Goal: Navigation & Orientation: Find specific page/section

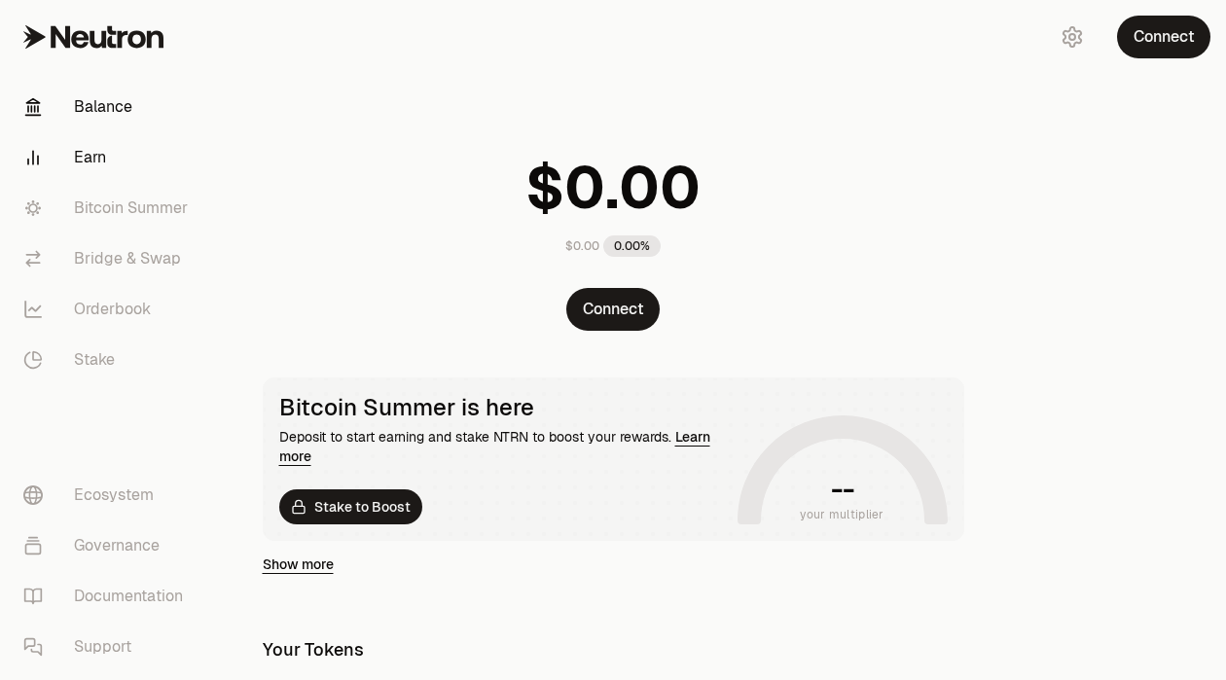
click at [118, 171] on link "Earn" at bounding box center [109, 157] width 202 height 51
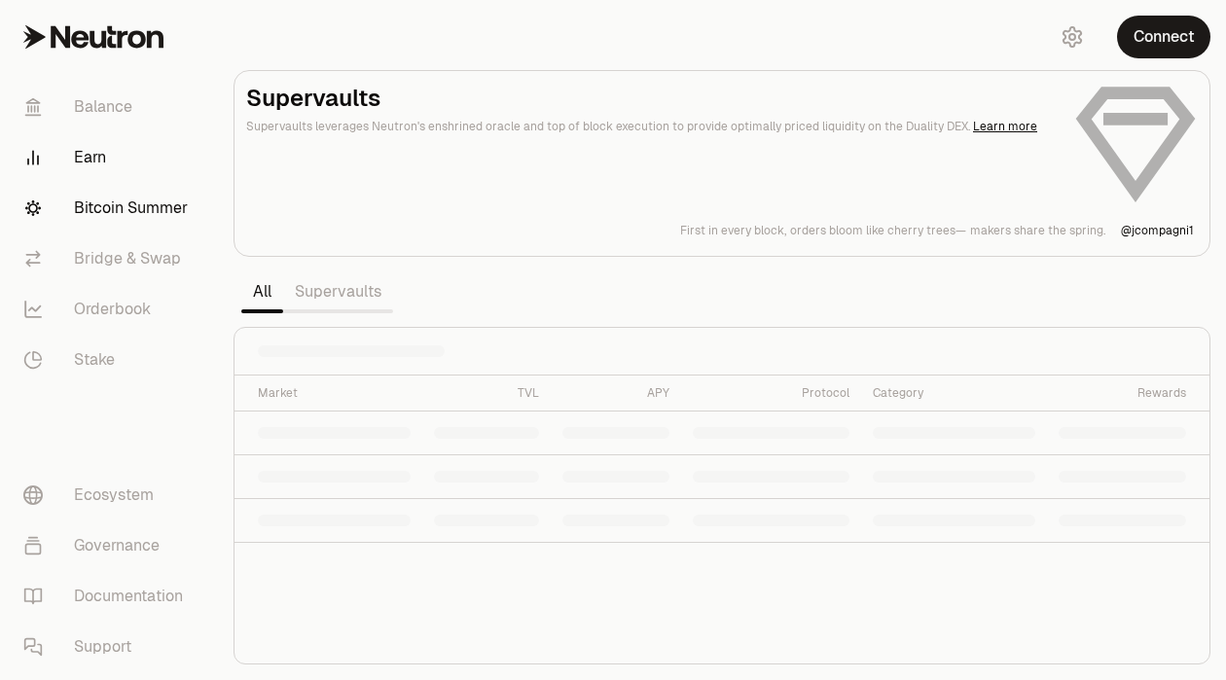
click at [126, 211] on link "Bitcoin Summer" at bounding box center [109, 208] width 202 height 51
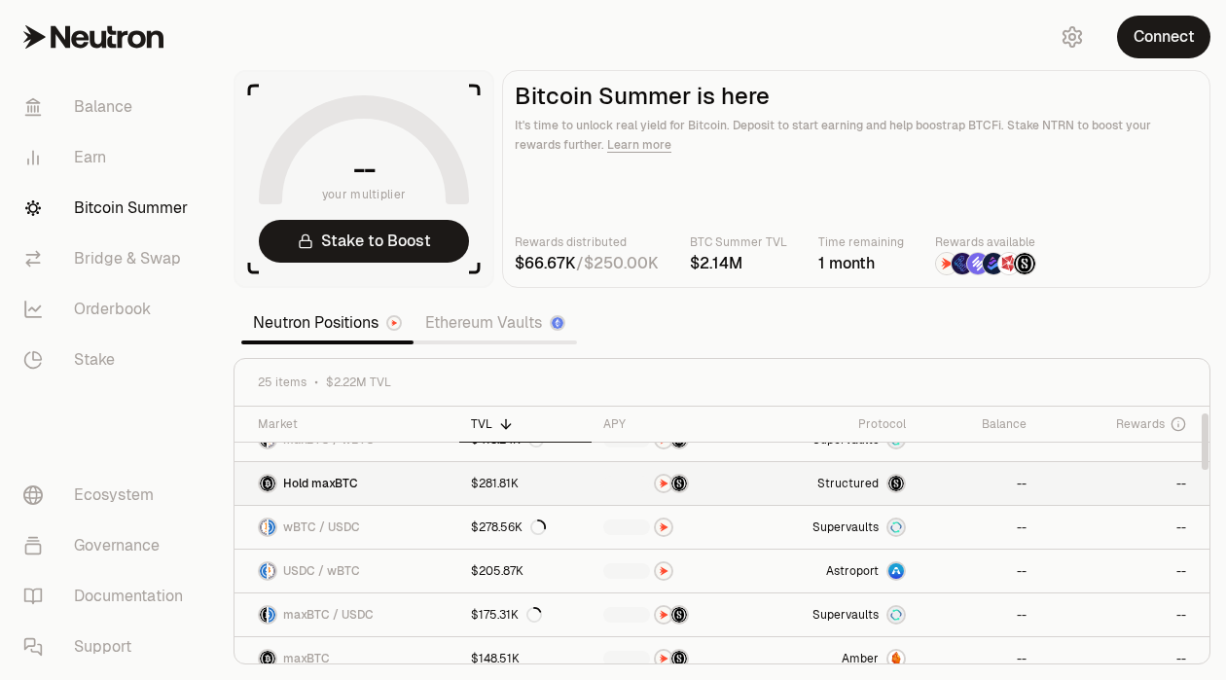
scroll to position [69, 0]
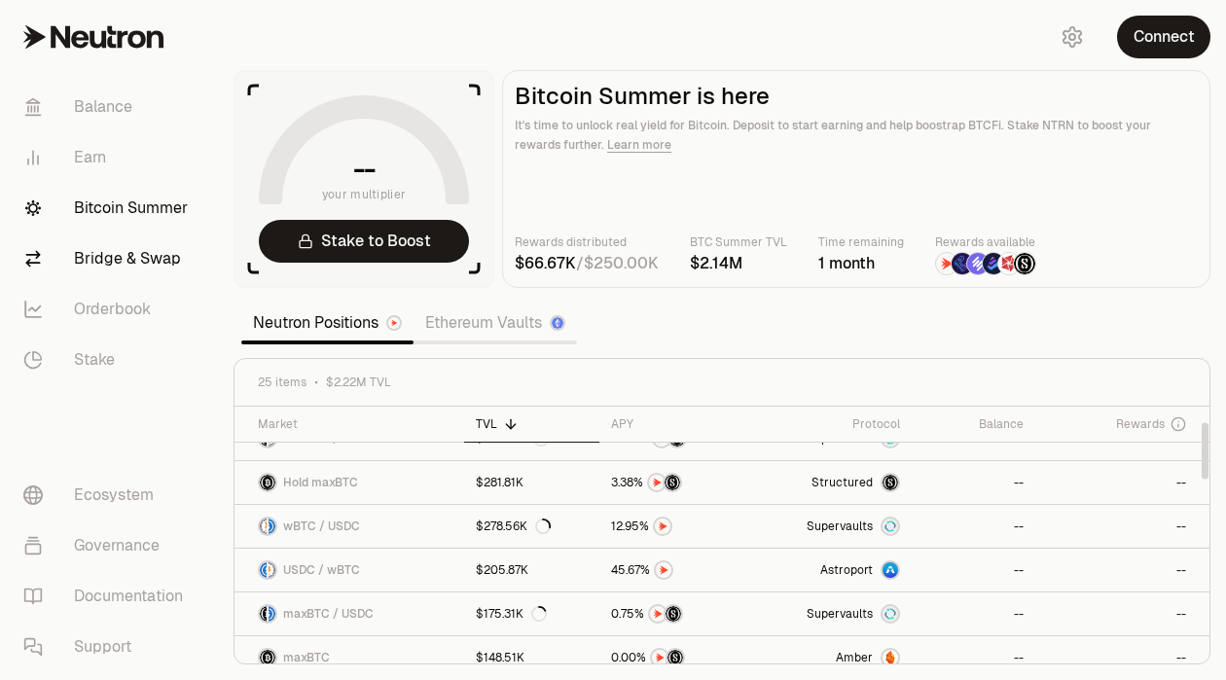
click at [161, 274] on link "Bridge & Swap" at bounding box center [109, 259] width 202 height 51
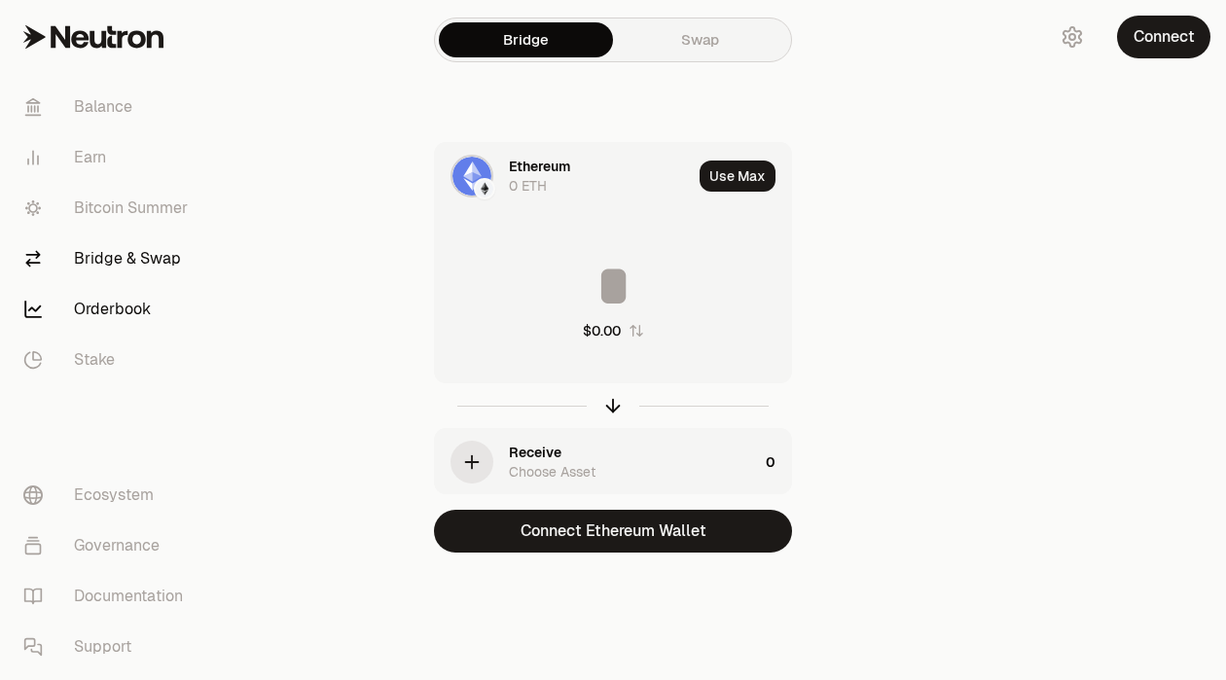
click at [156, 311] on link "Orderbook" at bounding box center [109, 309] width 202 height 51
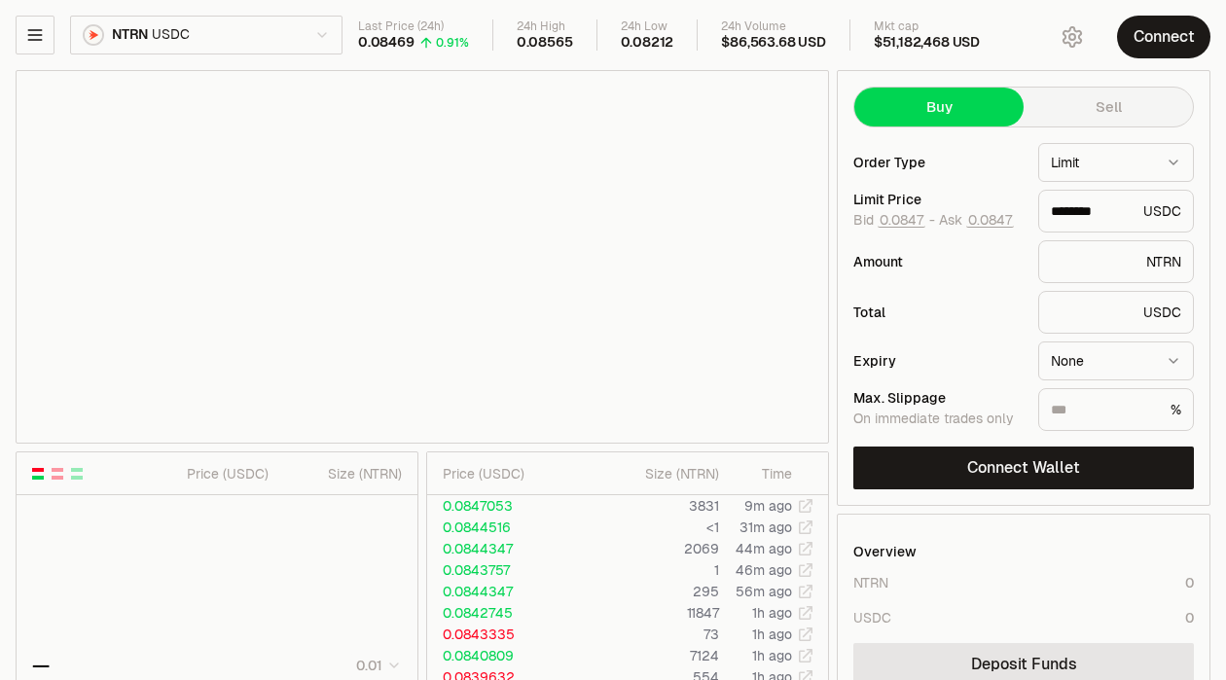
type input "********"
